Goal: Transaction & Acquisition: Purchase product/service

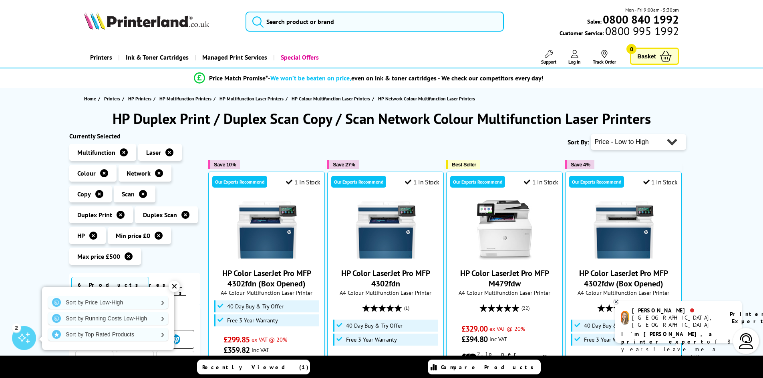
click at [107, 99] on span "Printers" at bounding box center [112, 99] width 16 height 8
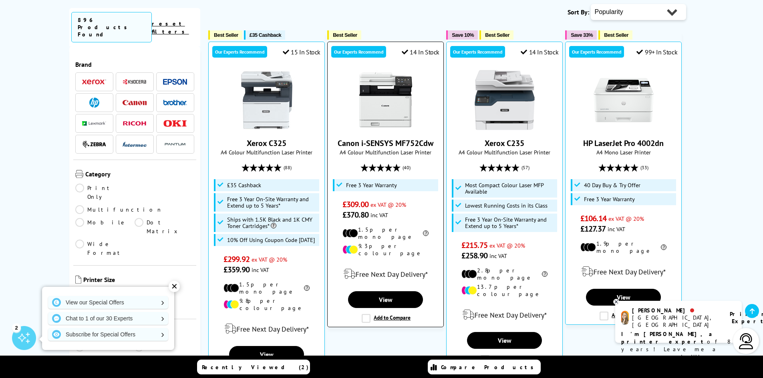
scroll to position [200, 0]
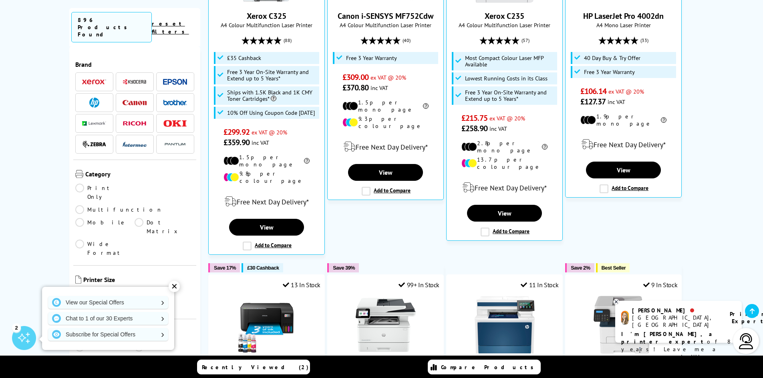
scroll to position [440, 0]
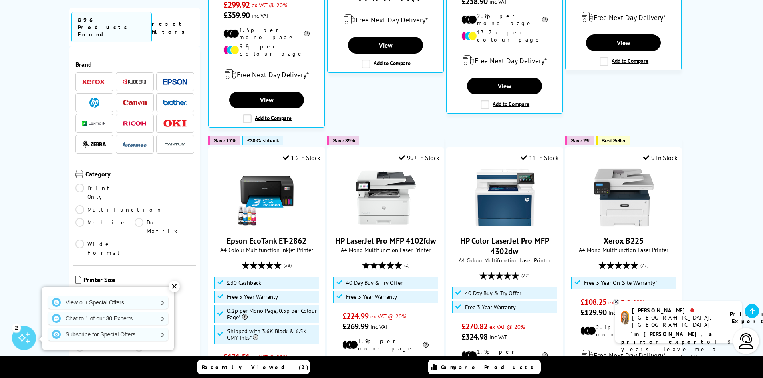
click at [172, 286] on div "✕" at bounding box center [174, 286] width 11 height 11
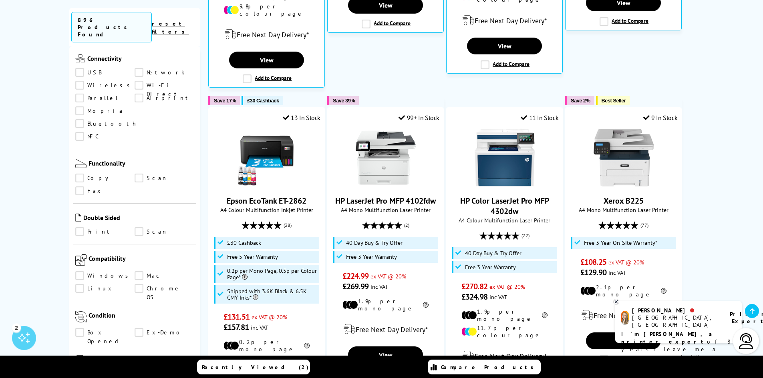
scroll to position [400, 0]
click at [137, 226] on link "Scan" at bounding box center [165, 230] width 60 height 9
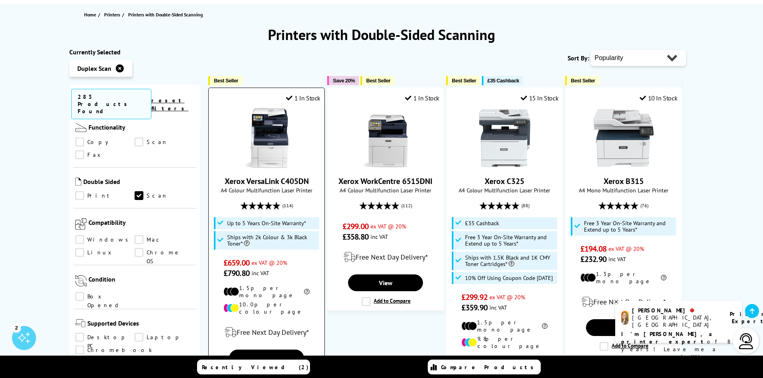
scroll to position [80, 0]
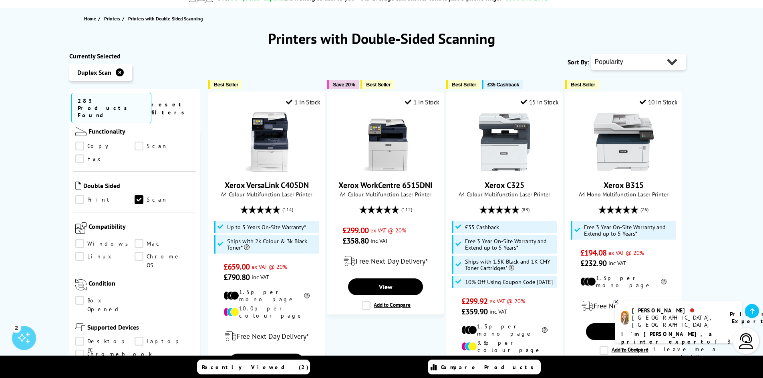
click at [663, 60] on select "Popularity Rating Price - Low to High Price - High to Low Running Costs - Low t…" at bounding box center [638, 62] width 95 height 16
select select "Price Ascending"
click at [591, 54] on select "Popularity Rating Price - Low to High Price - High to Low Running Costs - Low t…" at bounding box center [638, 62] width 95 height 16
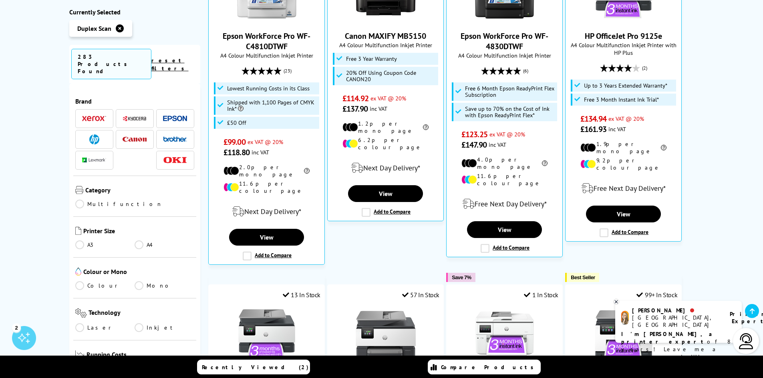
scroll to position [240, 0]
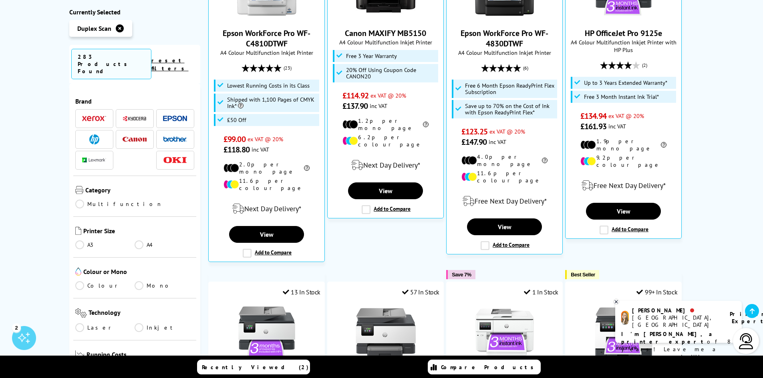
click at [83, 324] on ul "Laser Inkjet" at bounding box center [134, 330] width 119 height 13
click at [82, 324] on link "Laser" at bounding box center [105, 328] width 60 height 9
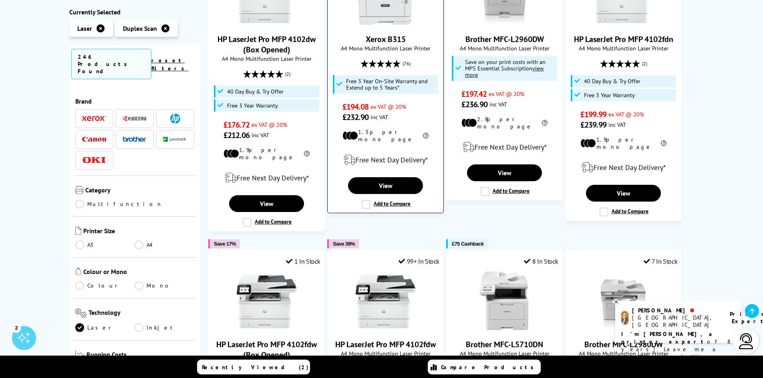
scroll to position [280, 0]
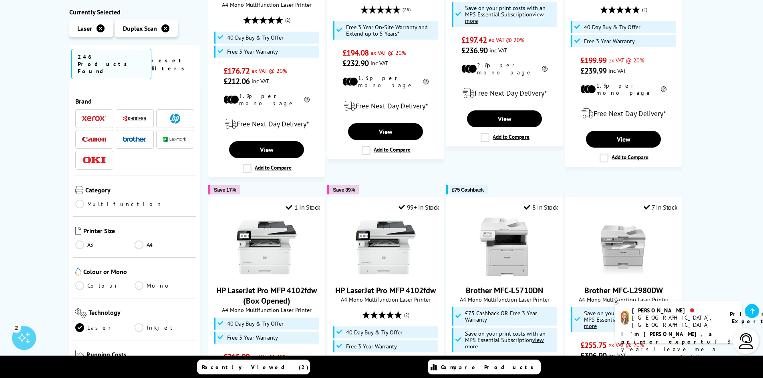
click at [80, 282] on ul "Colour Mono" at bounding box center [134, 288] width 119 height 13
click at [80, 282] on link "Colour" at bounding box center [105, 286] width 60 height 9
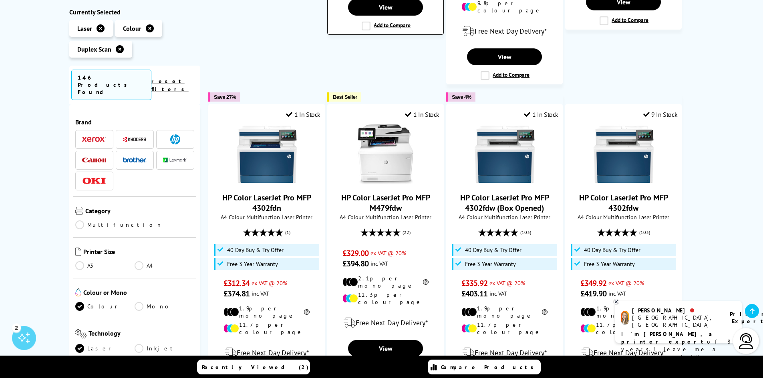
scroll to position [761, 0]
